Goal: Task Accomplishment & Management: Manage account settings

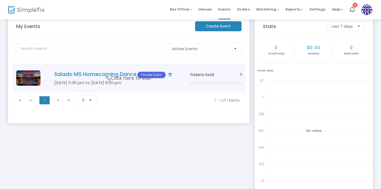
scroll to position [12, 0]
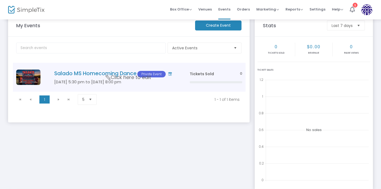
click at [117, 75] on h4 "Salado MS Homecoming Dance Private Event" at bounding box center [113, 73] width 119 height 7
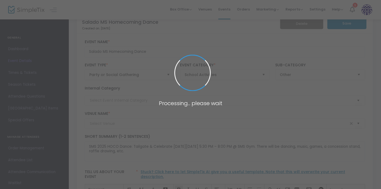
type input "Salado MS [PERSON_NAME]"
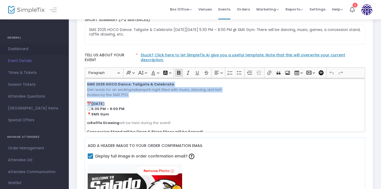
drag, startPoint x: 282, startPoint y: 122, endPoint x: 58, endPoint y: 45, distance: 236.8
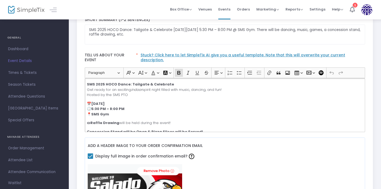
click at [158, 101] on p "📅 [DATE] 🕠 5:30 PM – 8:00 PM 📍 SMS Gym" at bounding box center [224, 109] width 275 height 16
drag, startPoint x: 281, startPoint y: 122, endPoint x: 85, endPoint y: 58, distance: 207.0
click at [85, 58] on div "Tell us about your event * Stuck? Click here to let SimpleTix AI give you a use…" at bounding box center [224, 91] width 285 height 88
copy div "SMS 2025 HOCO Dance: Tailgate & Celebrate Get ready for an exciting indoor spir…"
